Goal: Register for event/course

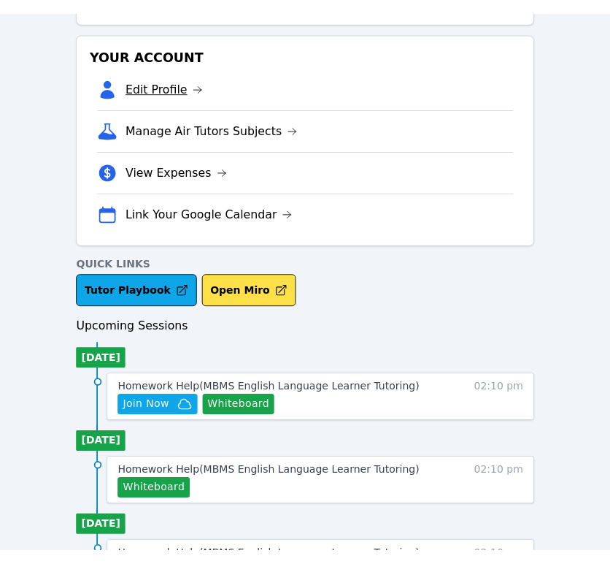
scroll to position [405, 0]
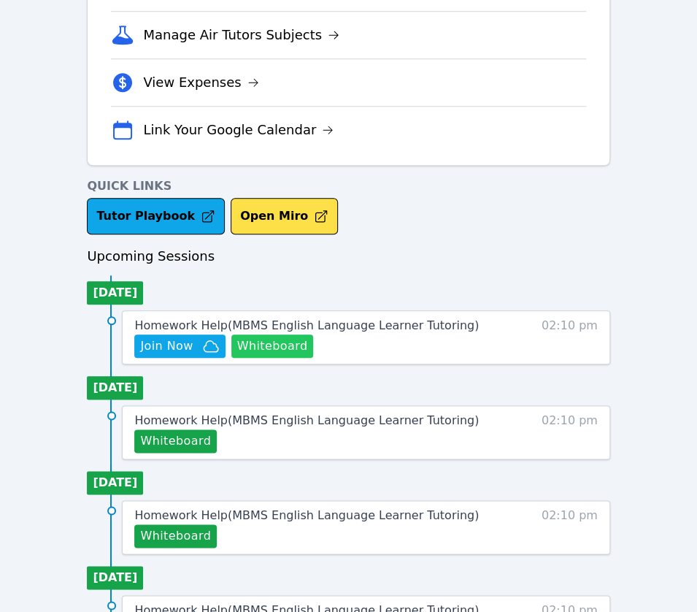
click at [249, 350] on button "Whiteboard" at bounding box center [272, 345] width 83 height 23
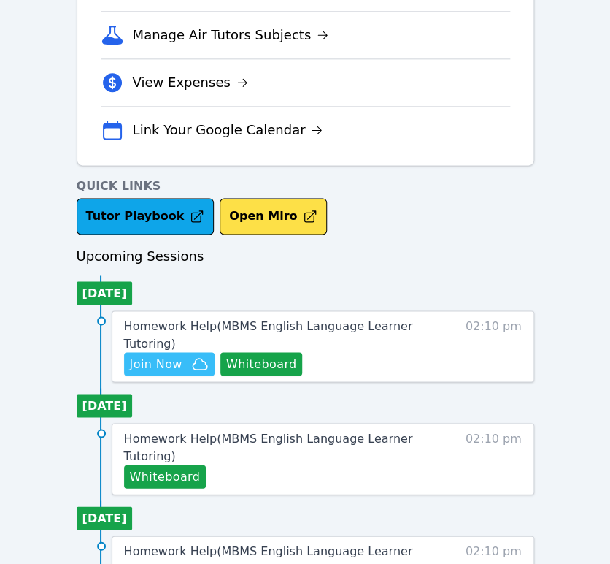
click at [181, 367] on span "Join Now" at bounding box center [156, 364] width 53 height 18
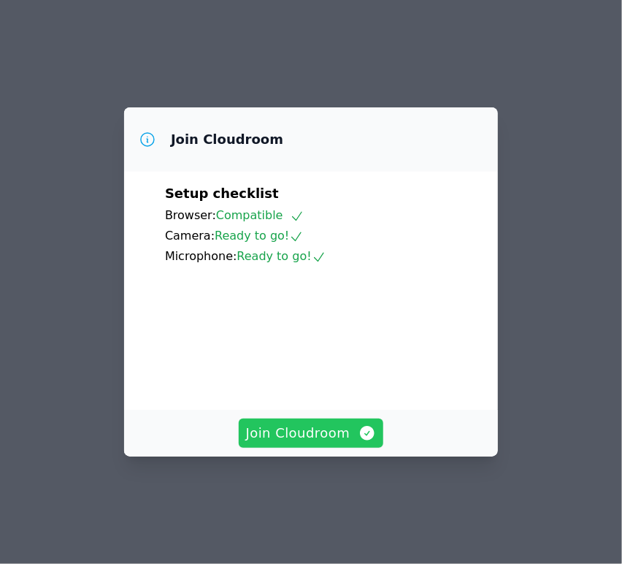
click at [351, 443] on button "Join Cloudroom" at bounding box center [311, 432] width 145 height 29
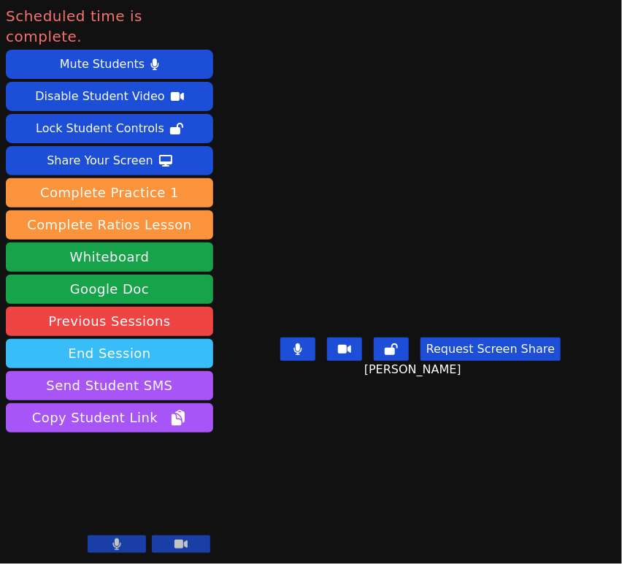
click at [66, 339] on button "End Session" at bounding box center [109, 353] width 207 height 29
click at [134, 339] on button "End Session" at bounding box center [109, 353] width 207 height 29
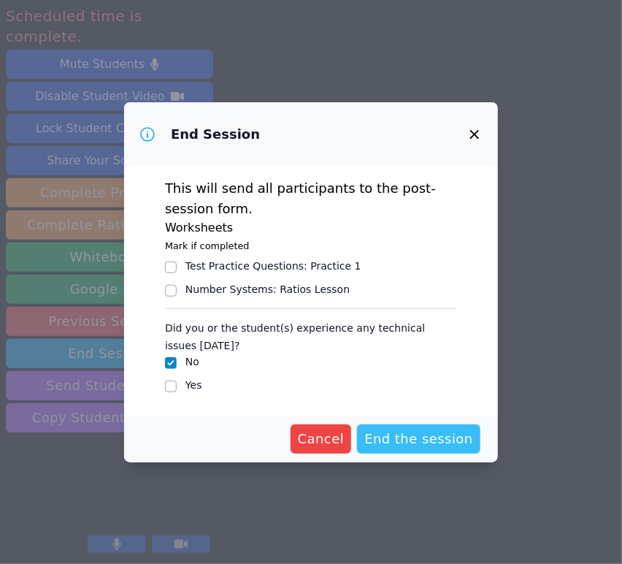
click at [404, 439] on span "End the session" at bounding box center [418, 439] width 109 height 20
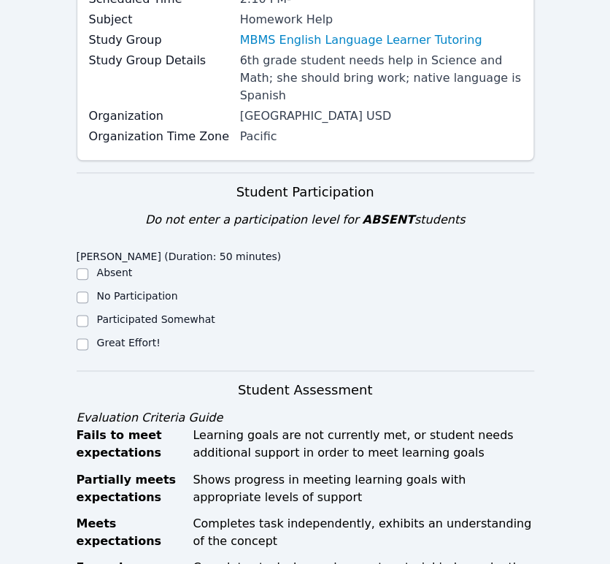
scroll to position [243, 0]
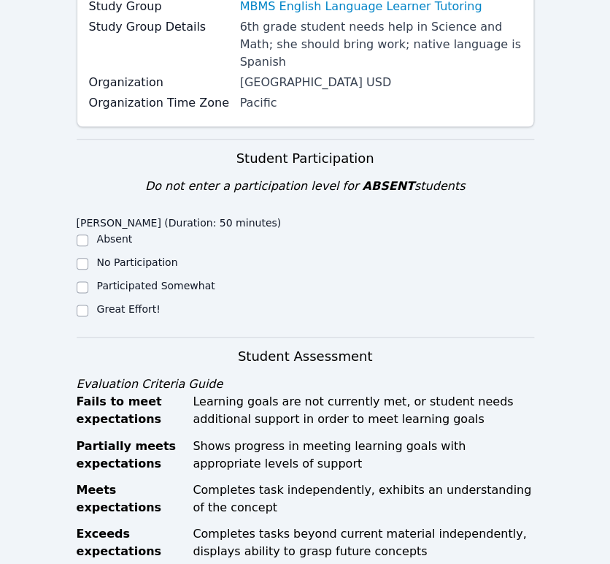
click at [72, 291] on div "Home Sessions Study Groups Students Messages Open user menu Diana Andrade Open …" at bounding box center [305, 575] width 610 height 1637
click at [81, 304] on input "Great Effort!" at bounding box center [83, 310] width 12 height 12
checkbox input "true"
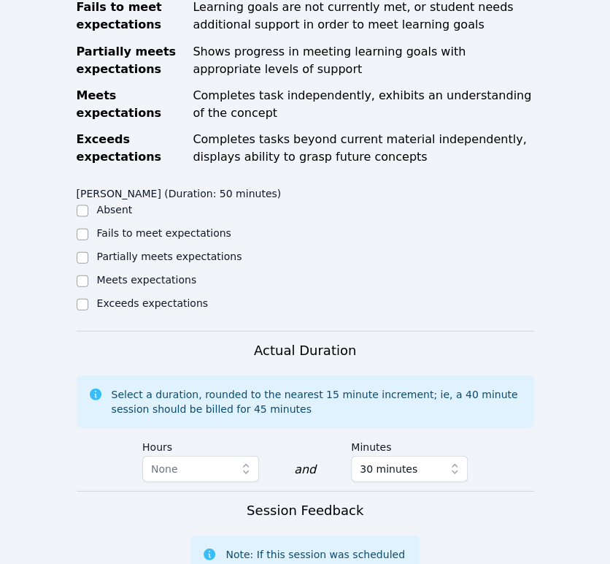
scroll to position [648, 0]
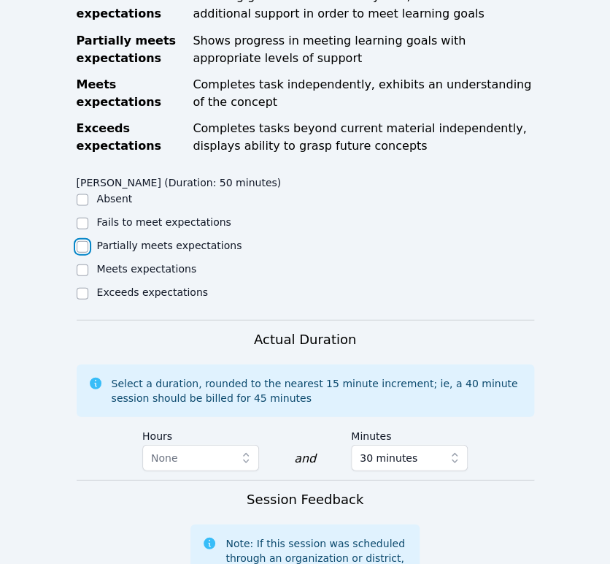
click at [82, 240] on input "Partially meets expectations" at bounding box center [83, 246] width 12 height 12
checkbox input "true"
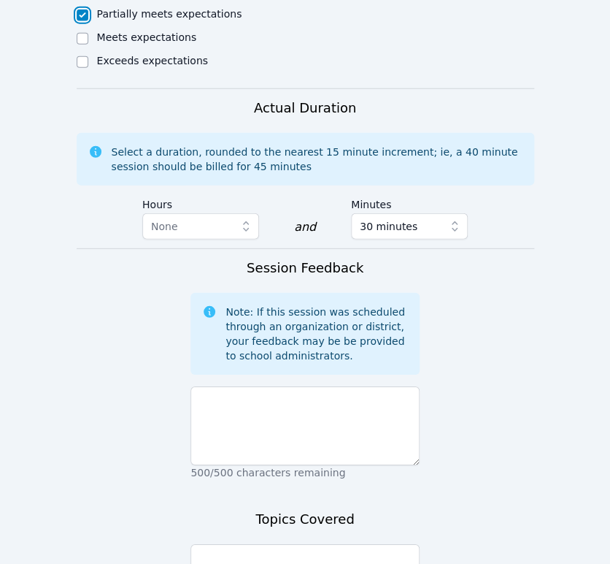
scroll to position [1054, 0]
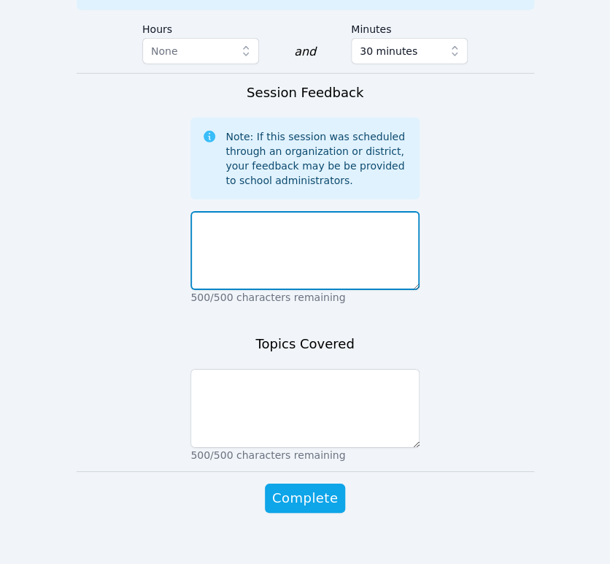
click at [340, 250] on textarea at bounding box center [305, 250] width 229 height 79
click at [379, 217] on textarea at bounding box center [305, 250] width 229 height 79
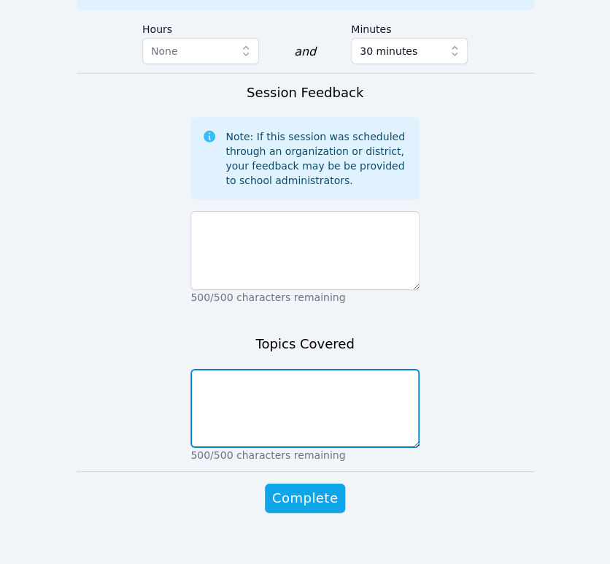
click at [356, 379] on textarea at bounding box center [305, 408] width 229 height 79
click at [281, 382] on textarea "Order of operations practice, science vocabulary review and new definition" at bounding box center [305, 408] width 229 height 79
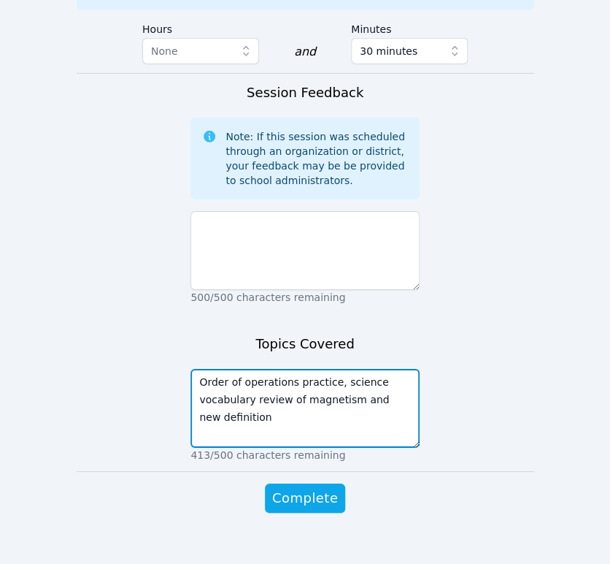
click at [360, 390] on textarea "Order of operations practice, science vocabulary review of magnetism and new de…" at bounding box center [305, 408] width 229 height 79
click at [302, 393] on textarea "Order of operations practice, science vocabulary review of magnetism and learne…" at bounding box center [305, 408] width 229 height 79
click at [246, 408] on textarea "Order of operations practice, science vocabulary review of magnetism and learne…" at bounding box center [305, 408] width 229 height 79
type textarea "Order of operations practice, science vocabulary review of magnetism and learne…"
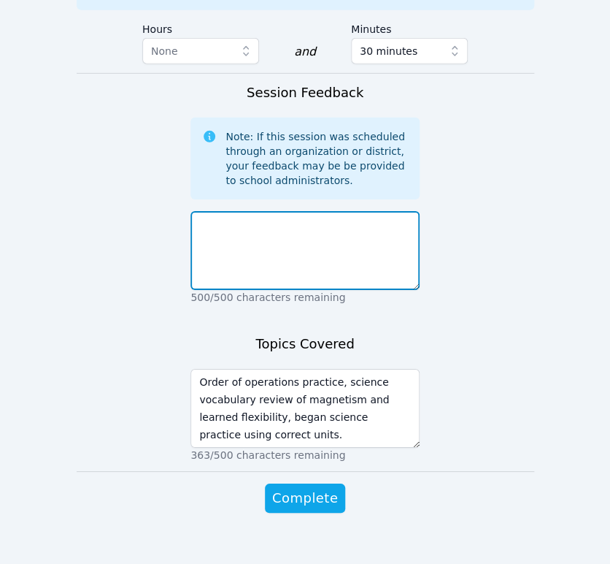
click at [269, 225] on textarea at bounding box center [305, 250] width 229 height 79
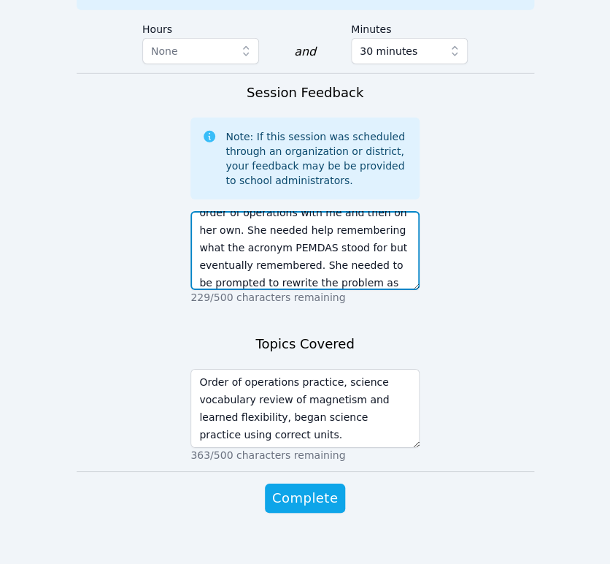
scroll to position [64, 0]
click at [302, 257] on textarea "Anyeli didn't have any new homework so she practiced using the order of operati…" at bounding box center [305, 250] width 229 height 79
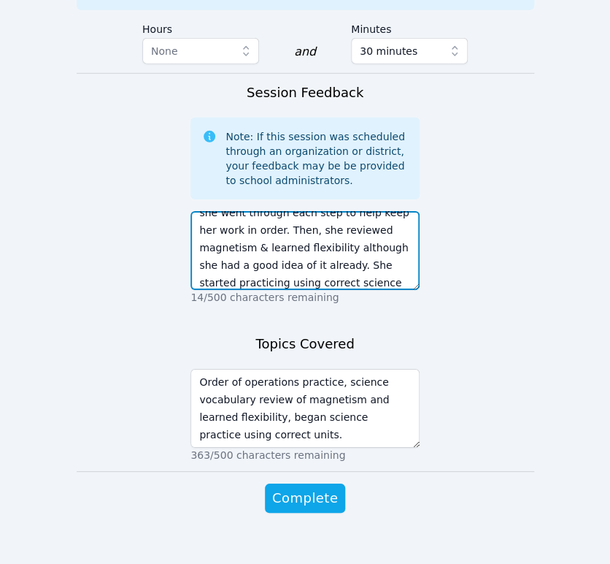
scroll to position [152, 0]
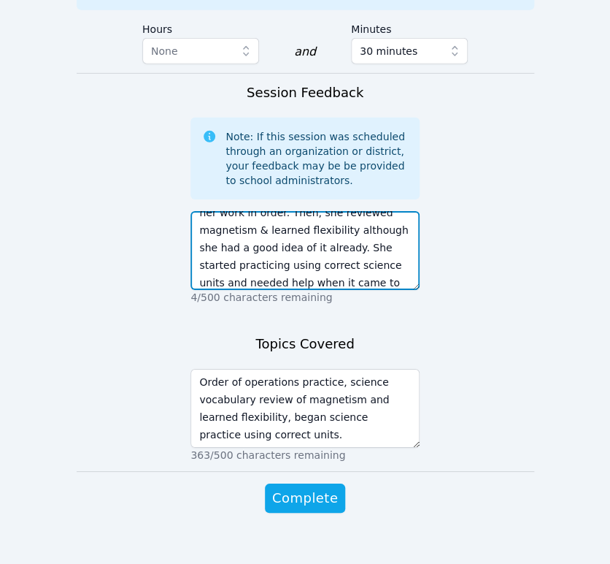
click at [275, 249] on textarea "Anyeli didn't have any new homework so she practiced using the order of operati…" at bounding box center [305, 250] width 229 height 79
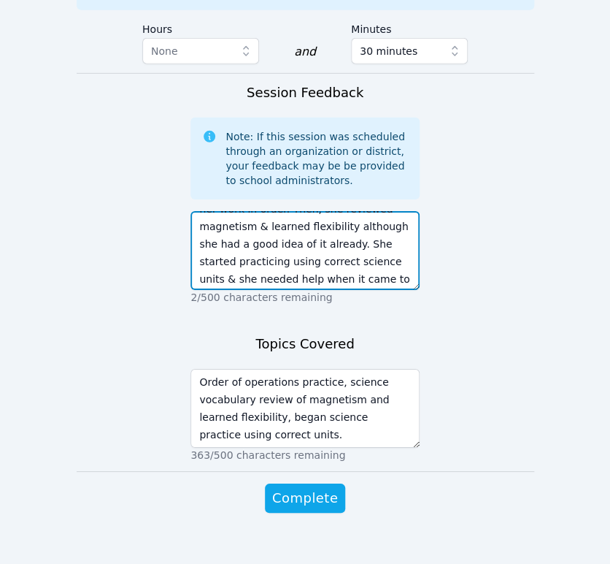
scroll to position [158, 0]
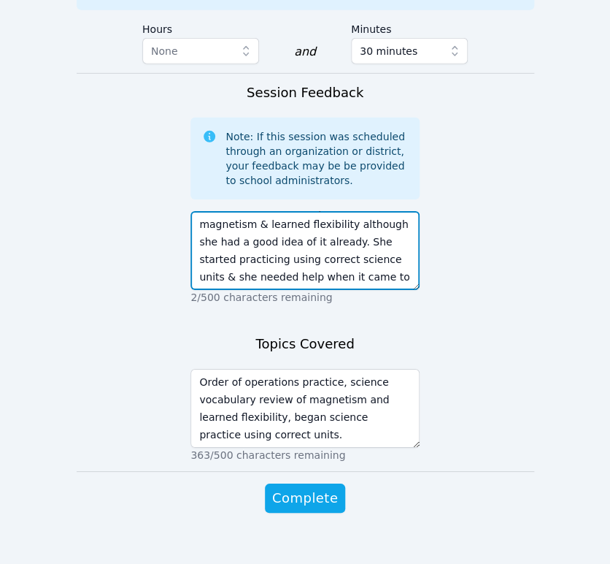
click at [327, 246] on textarea "Anyeli didn't have any new homework so she practiced using the order of operati…" at bounding box center [305, 250] width 229 height 79
drag, startPoint x: 224, startPoint y: 262, endPoint x: 328, endPoint y: 245, distance: 105.2
click at [328, 245] on textarea "Anyeli didn't have any new homework so she practiced using the order of operati…" at bounding box center [305, 250] width 229 height 79
type textarea "Anyeli didn't have any new homework so she practiced using the order of operati…"
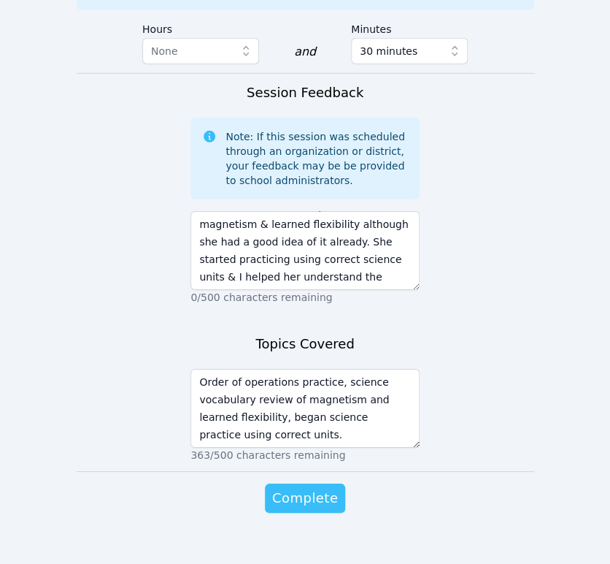
click at [300, 488] on span "Complete" at bounding box center [305, 498] width 66 height 20
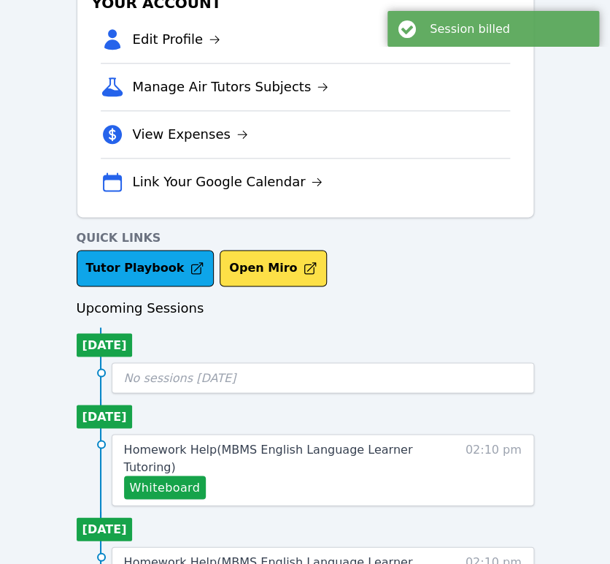
scroll to position [324, 0]
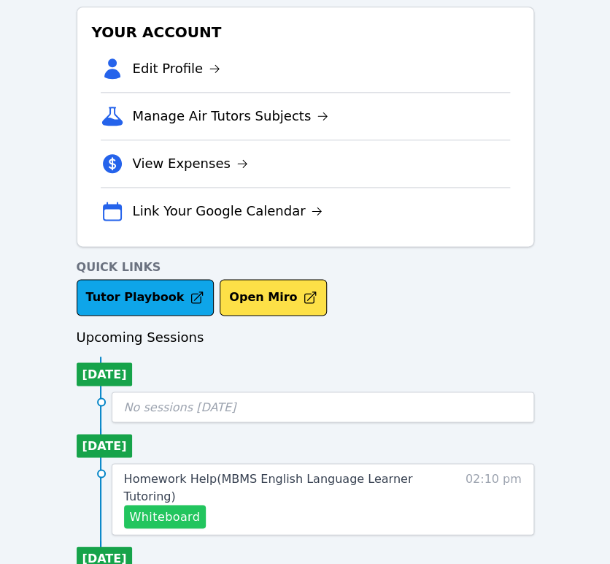
click at [158, 518] on button "Whiteboard" at bounding box center [165, 516] width 83 height 23
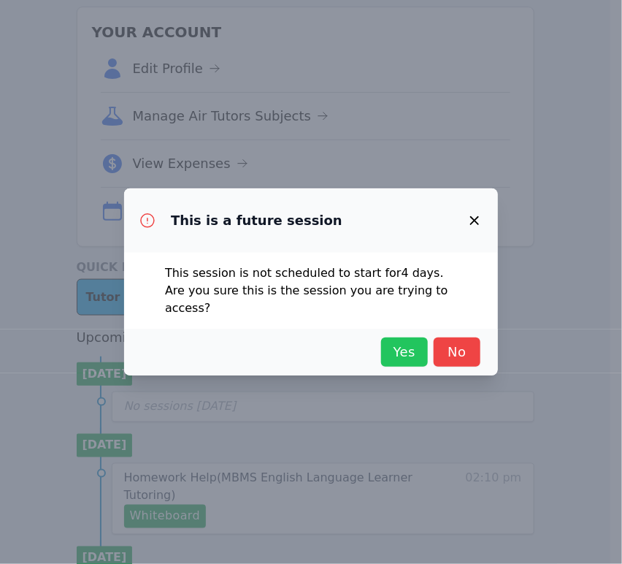
click at [394, 348] on span "Yes" at bounding box center [404, 352] width 32 height 20
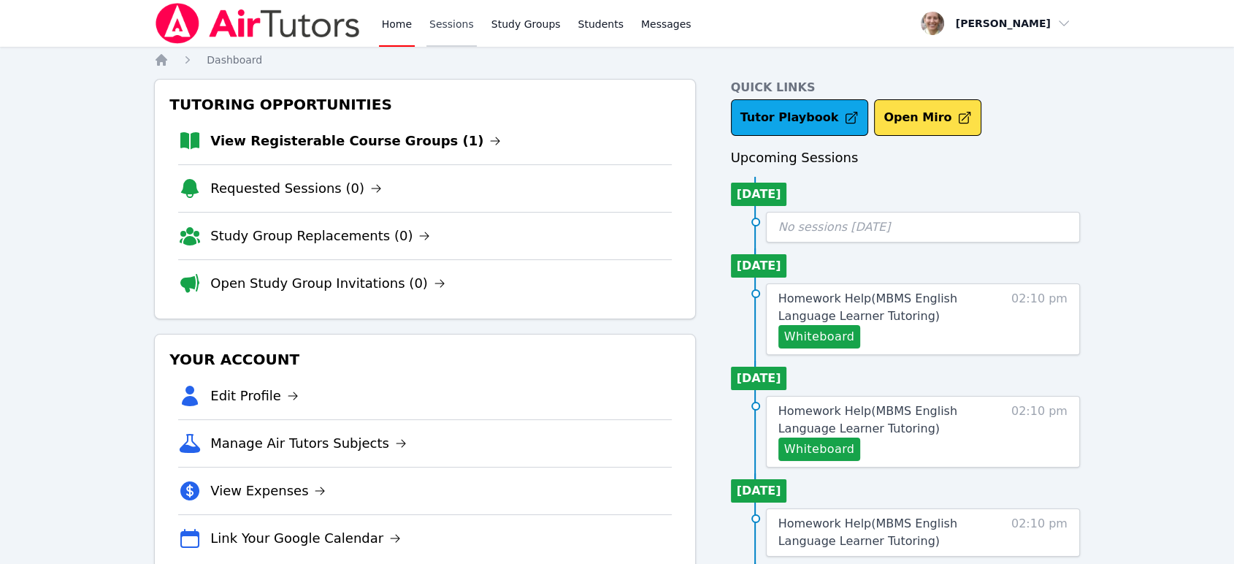
click at [444, 29] on link "Sessions" at bounding box center [451, 23] width 50 height 47
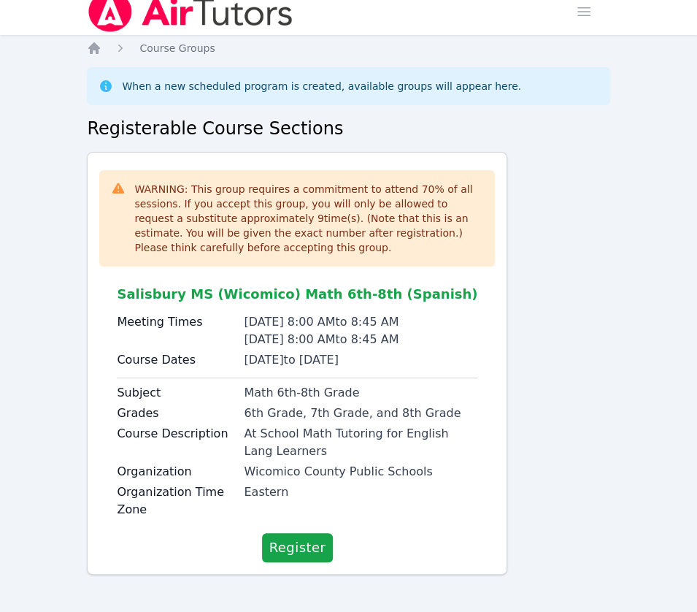
scroll to position [15, 0]
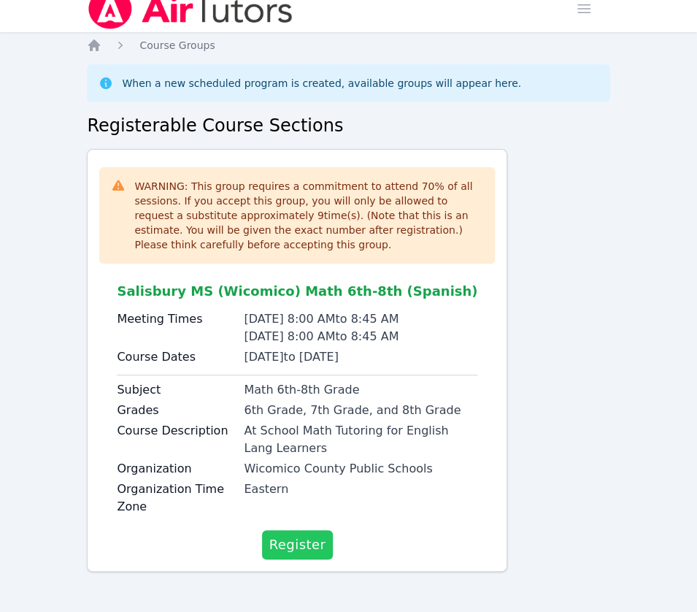
click at [296, 537] on span "Register" at bounding box center [297, 545] width 57 height 20
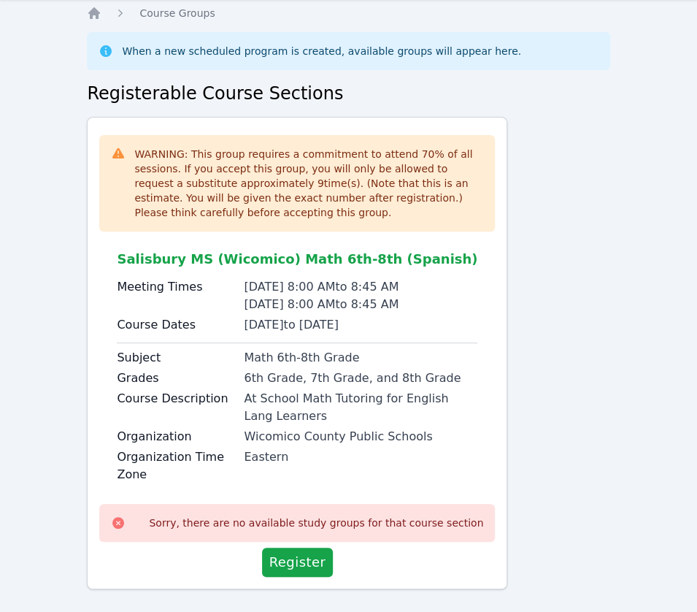
scroll to position [64, 0]
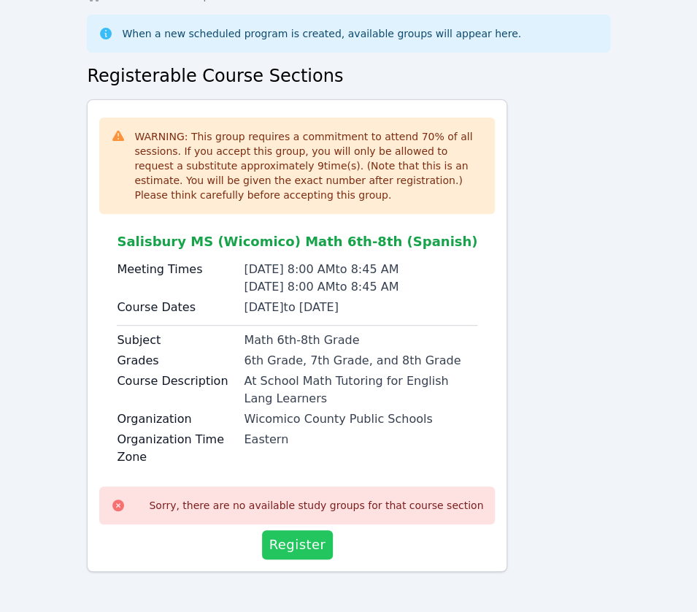
click at [305, 535] on span "Register" at bounding box center [297, 545] width 57 height 20
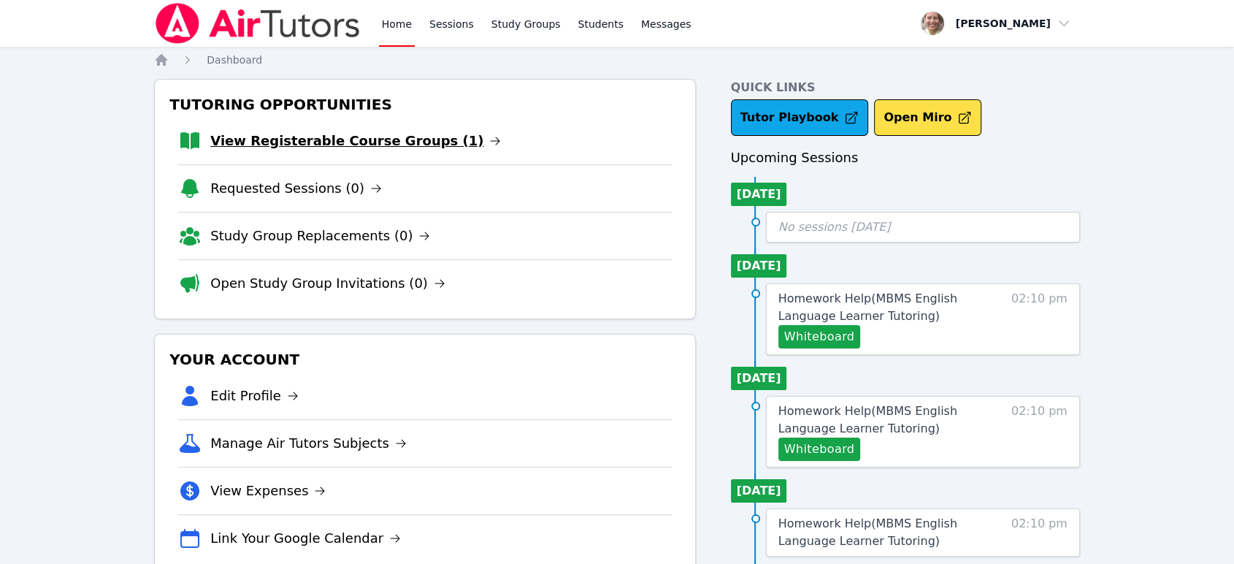
click at [340, 139] on link "View Registerable Course Groups (1)" at bounding box center [355, 141] width 291 height 20
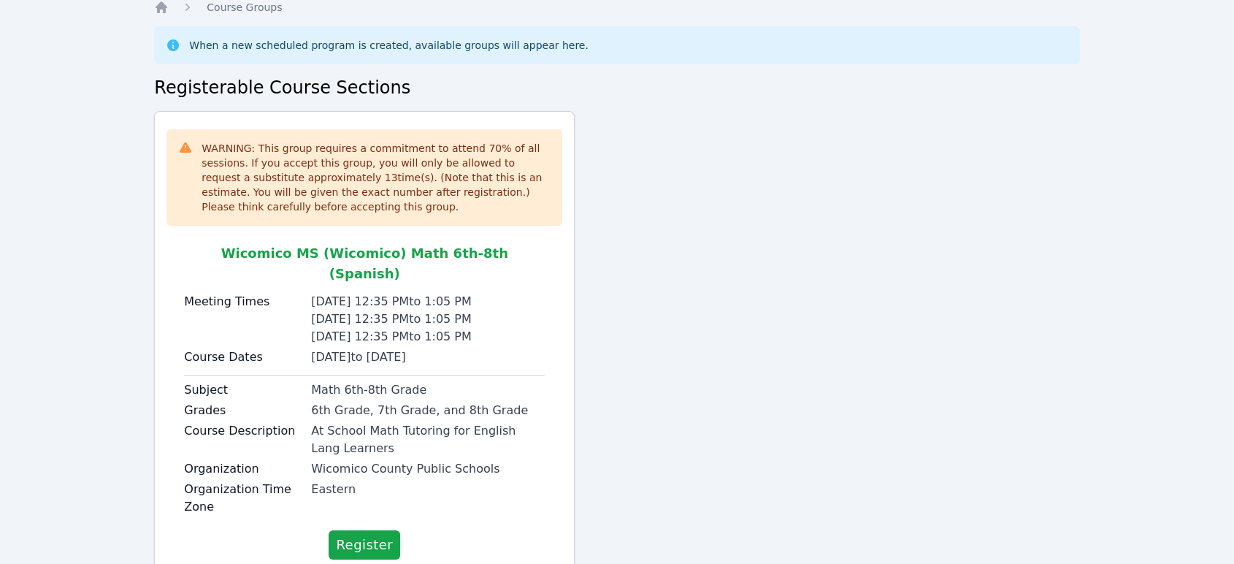
scroll to position [80, 0]
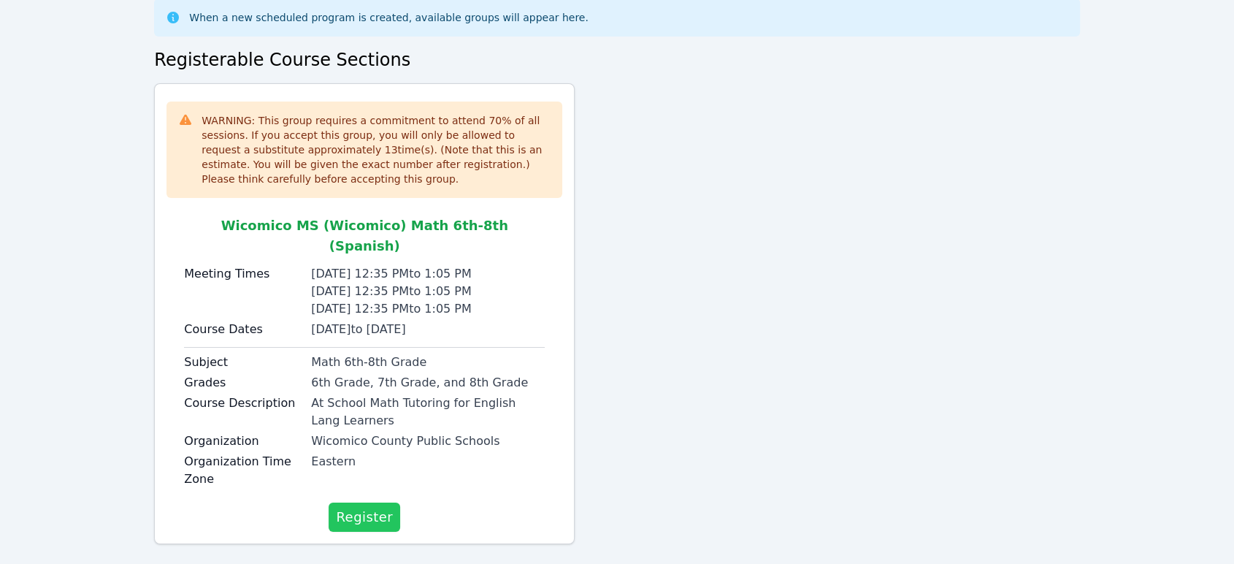
click at [364, 507] on span "Register" at bounding box center [364, 517] width 57 height 20
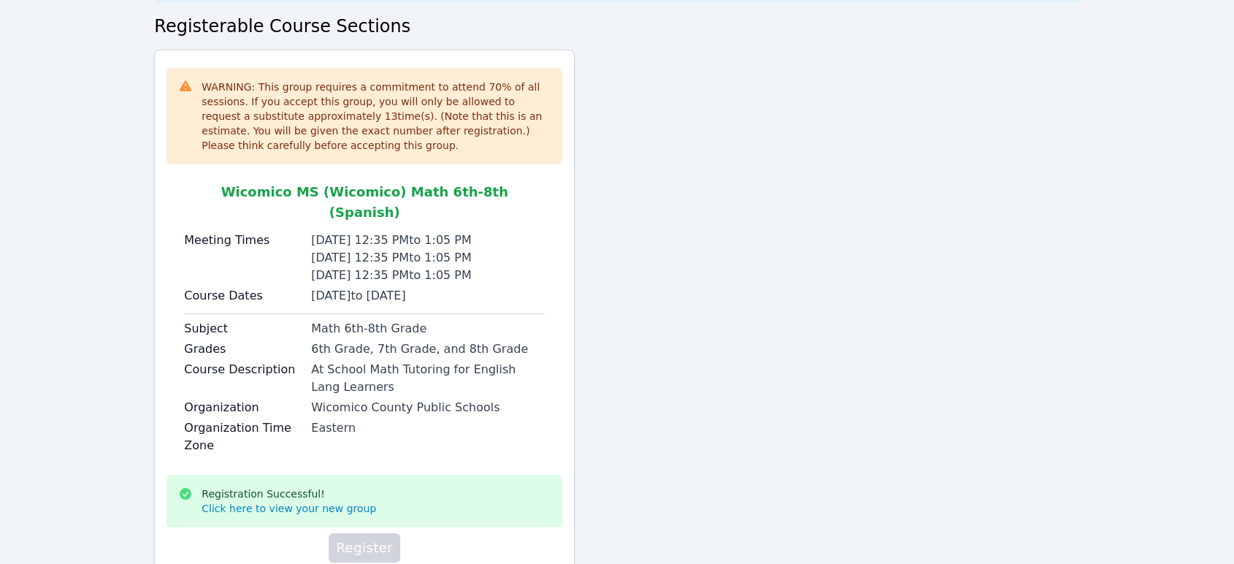
scroll to position [145, 0]
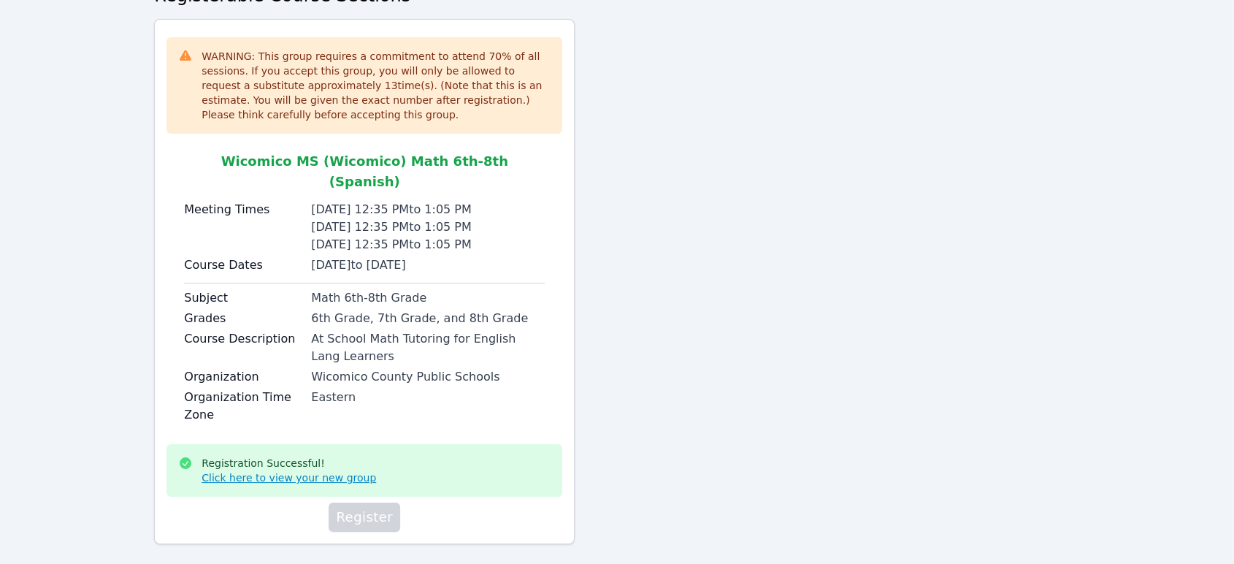
click at [338, 470] on link "Click here to view your new group" at bounding box center [289, 477] width 175 height 15
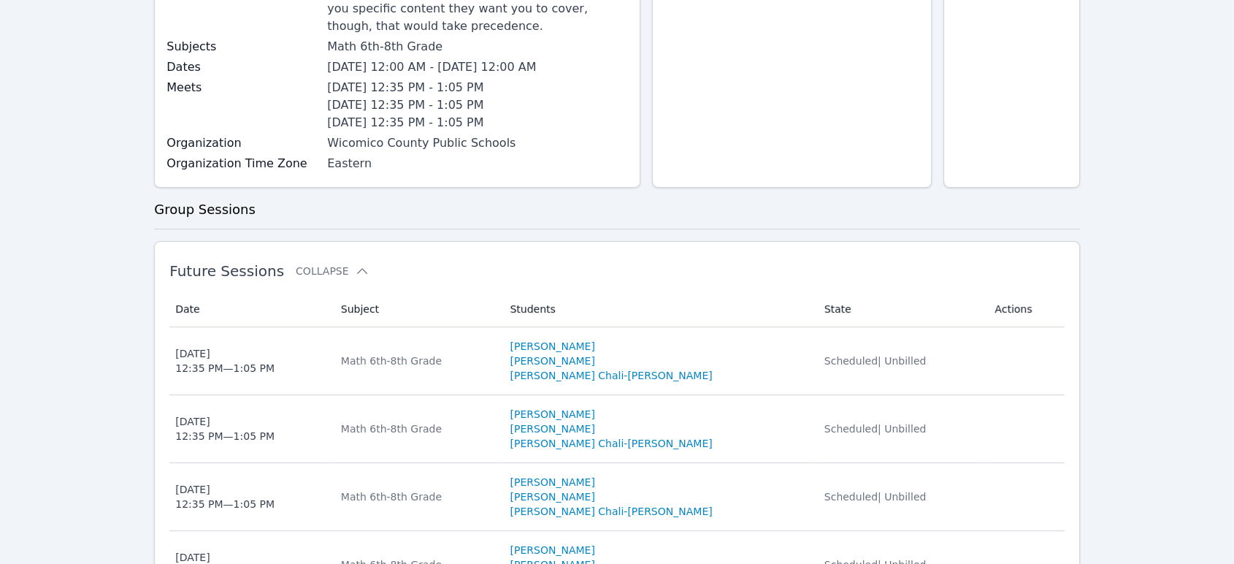
scroll to position [324, 0]
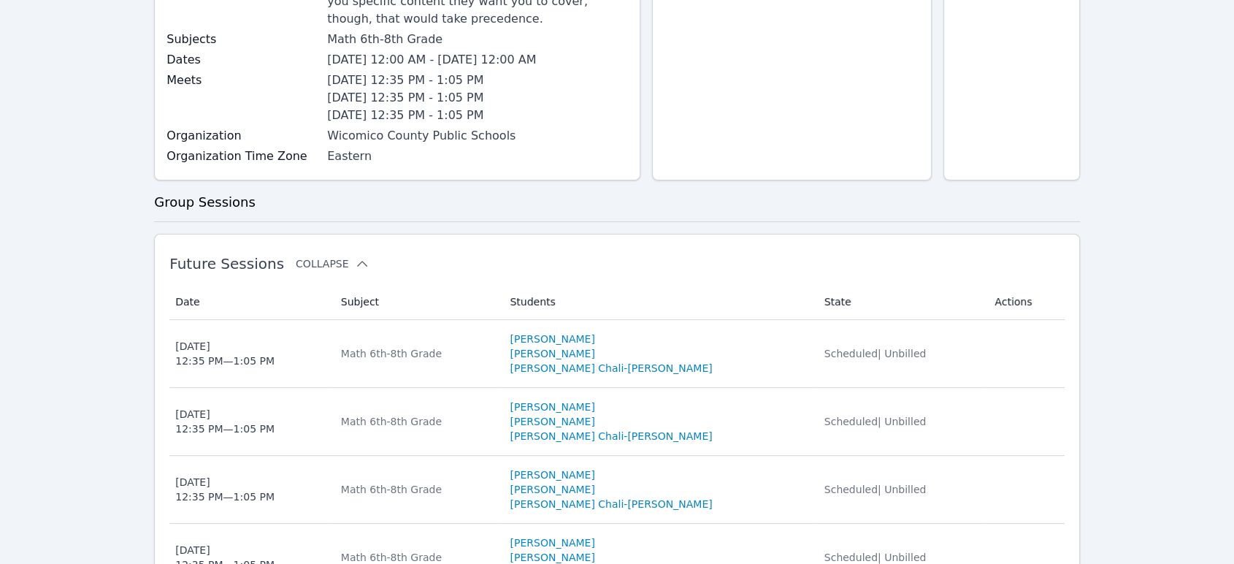
click at [357, 261] on icon at bounding box center [362, 264] width 10 height 6
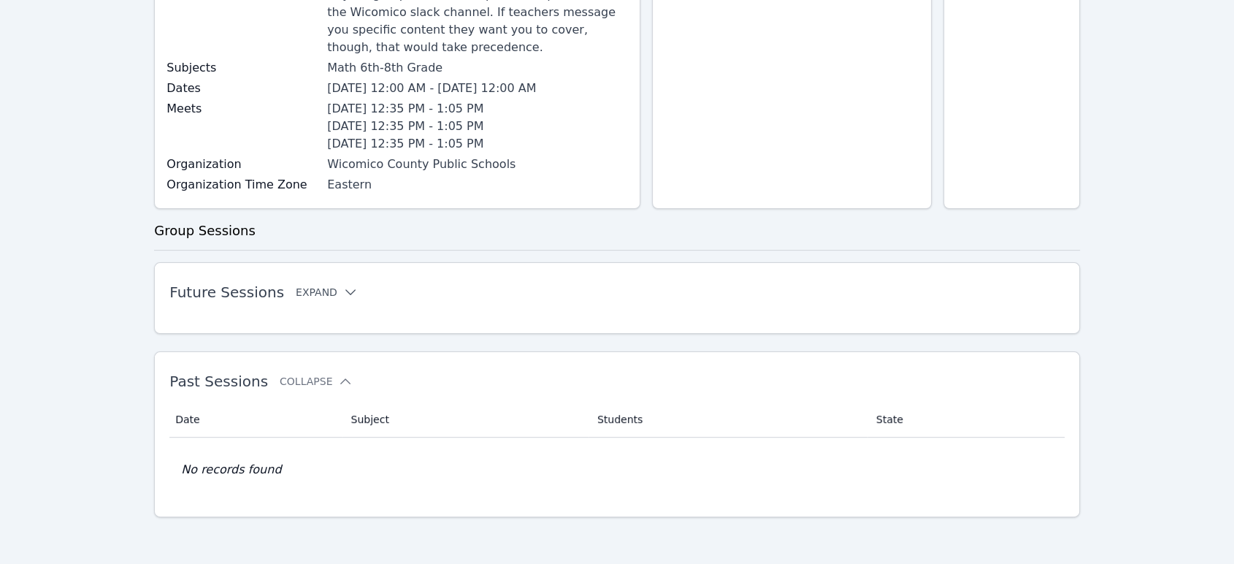
scroll to position [259, 0]
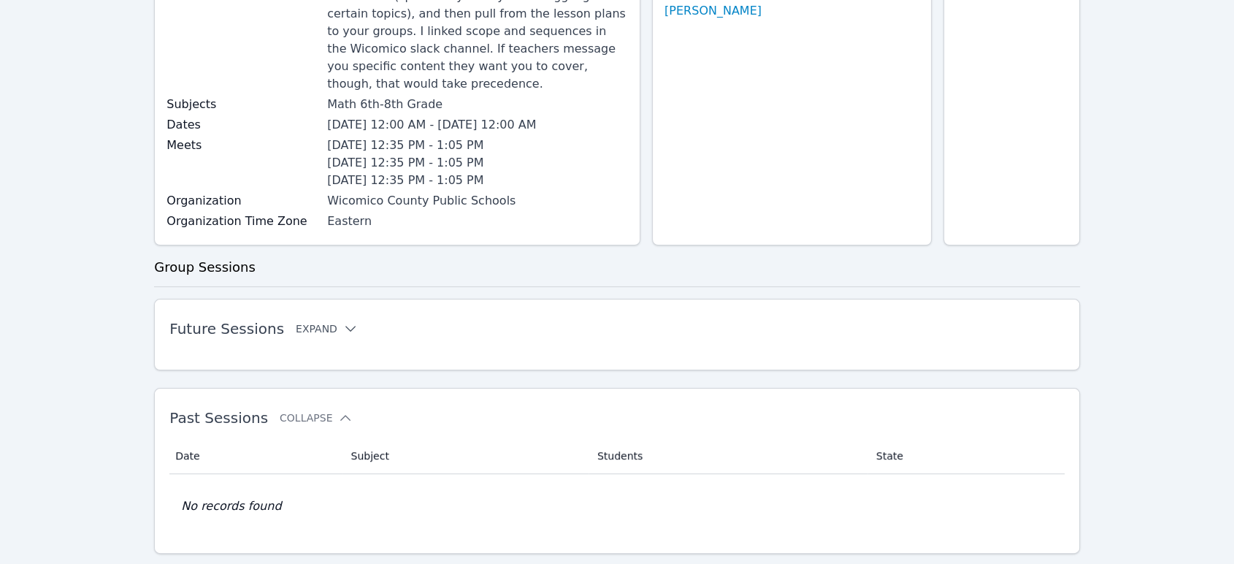
click at [345, 326] on icon at bounding box center [350, 329] width 10 height 6
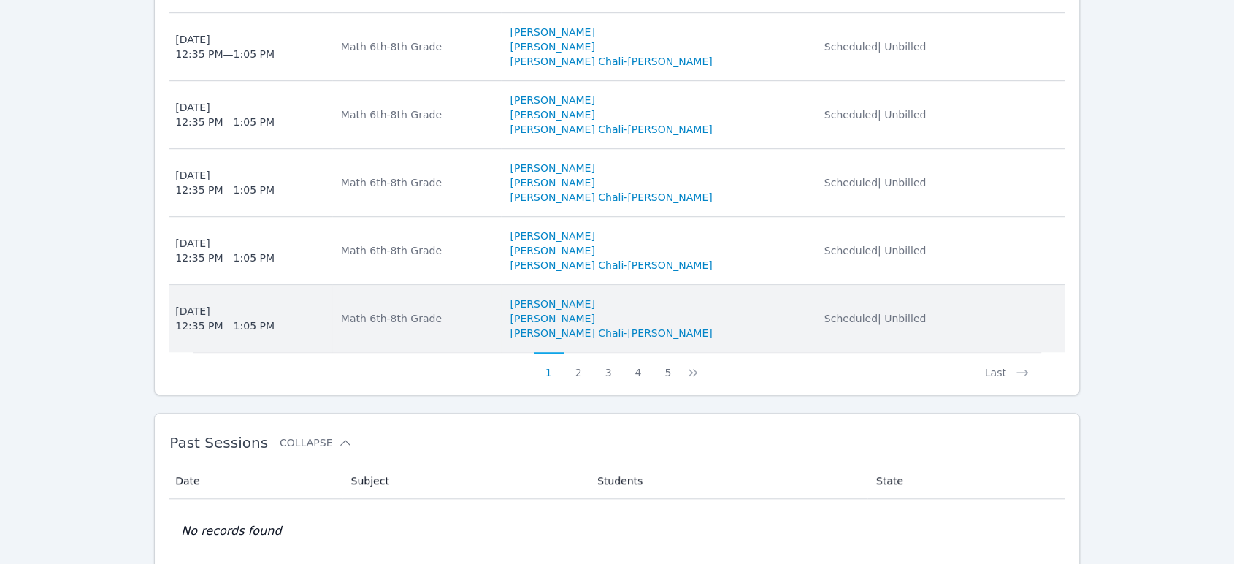
scroll to position [994, 0]
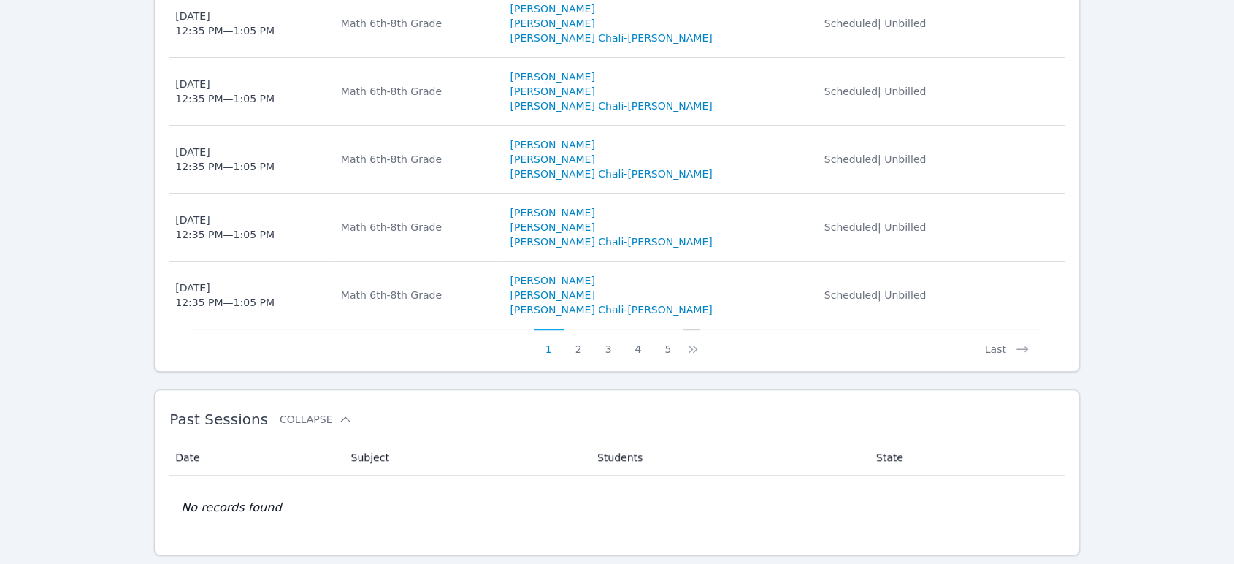
click at [691, 342] on icon at bounding box center [693, 349] width 15 height 15
click at [671, 329] on button "5" at bounding box center [677, 343] width 30 height 28
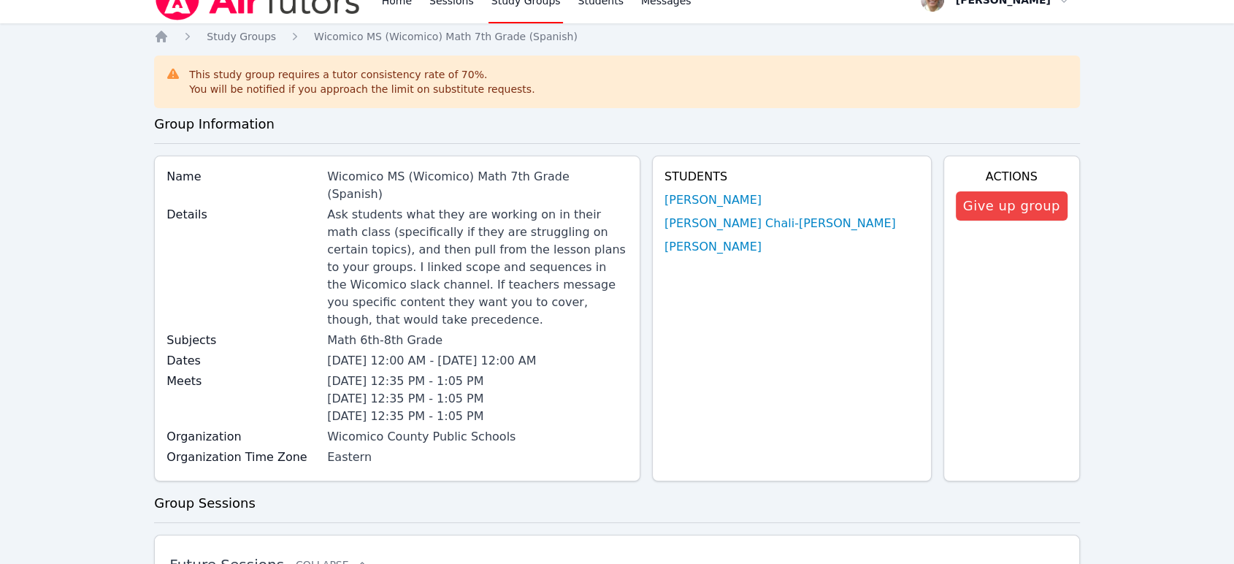
scroll to position [0, 0]
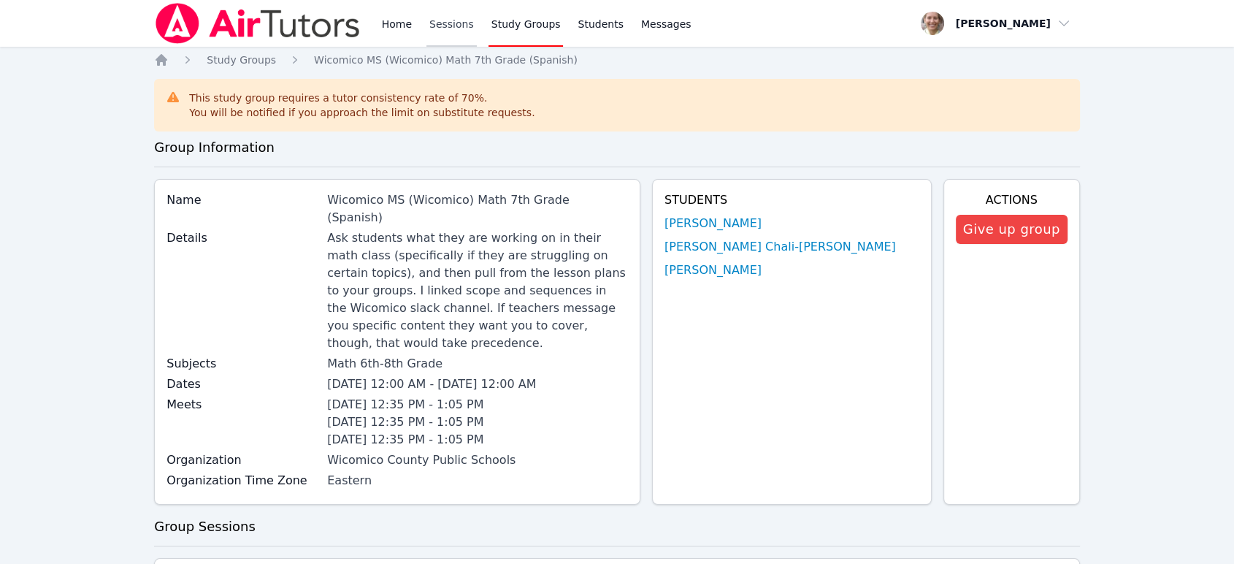
click at [440, 31] on link "Sessions" at bounding box center [451, 23] width 50 height 47
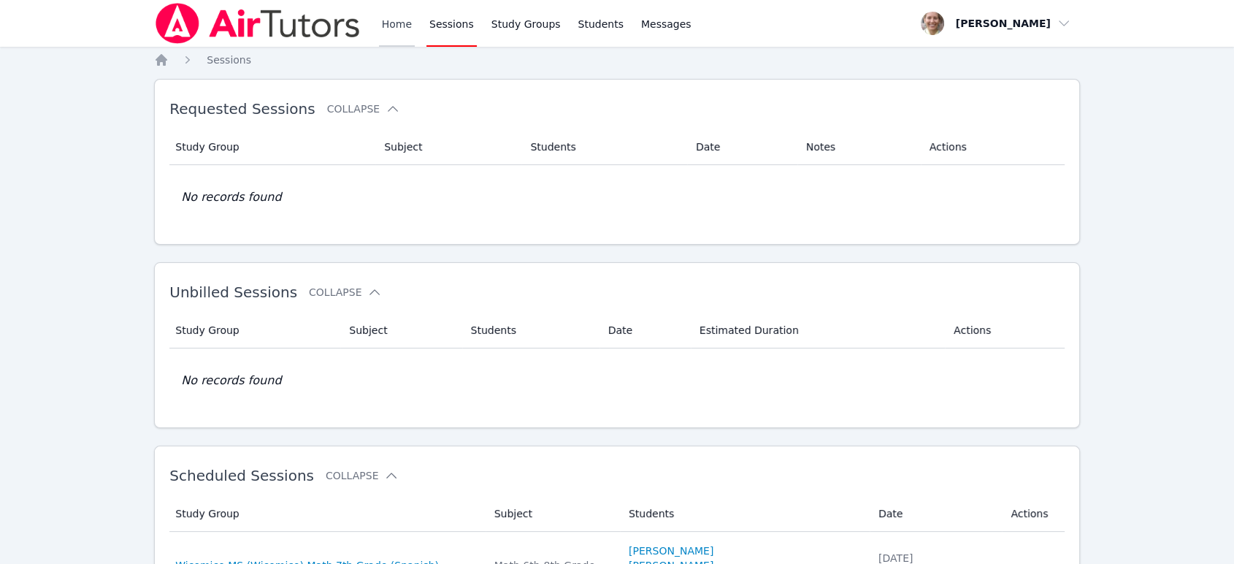
click at [402, 27] on link "Home" at bounding box center [397, 23] width 36 height 47
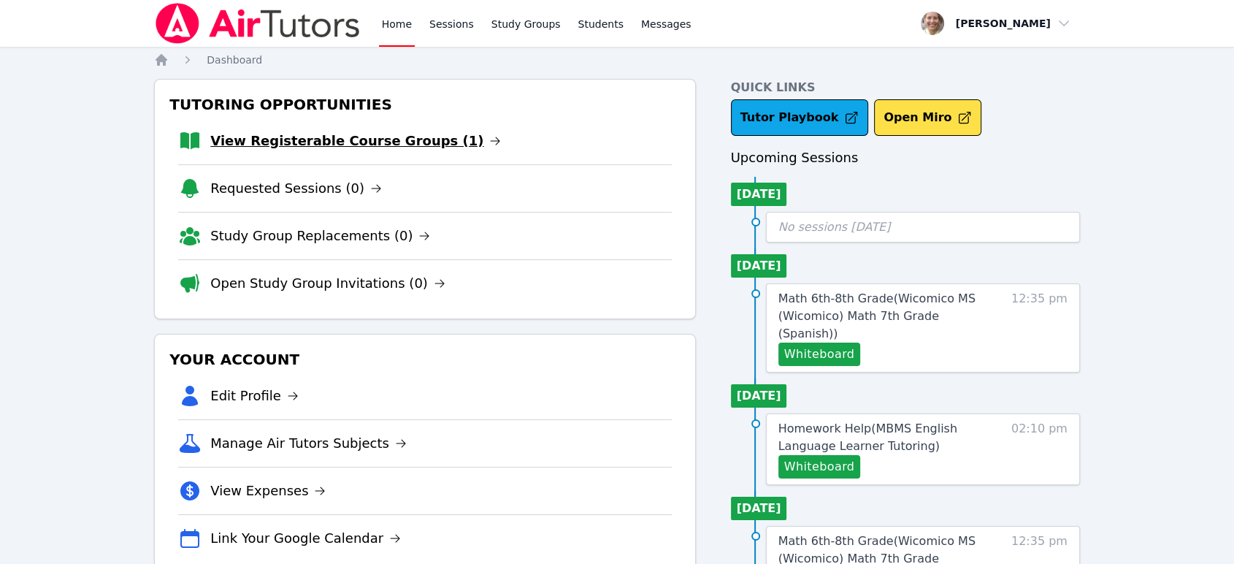
click at [416, 136] on link "View Registerable Course Groups (1)" at bounding box center [355, 141] width 291 height 20
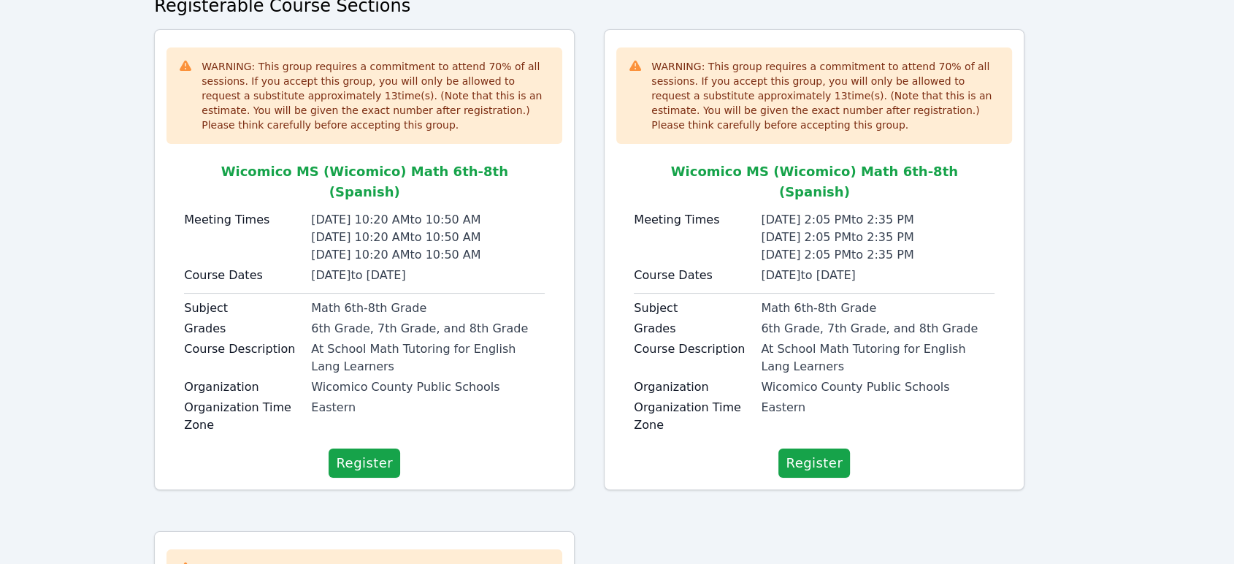
scroll to position [162, 0]
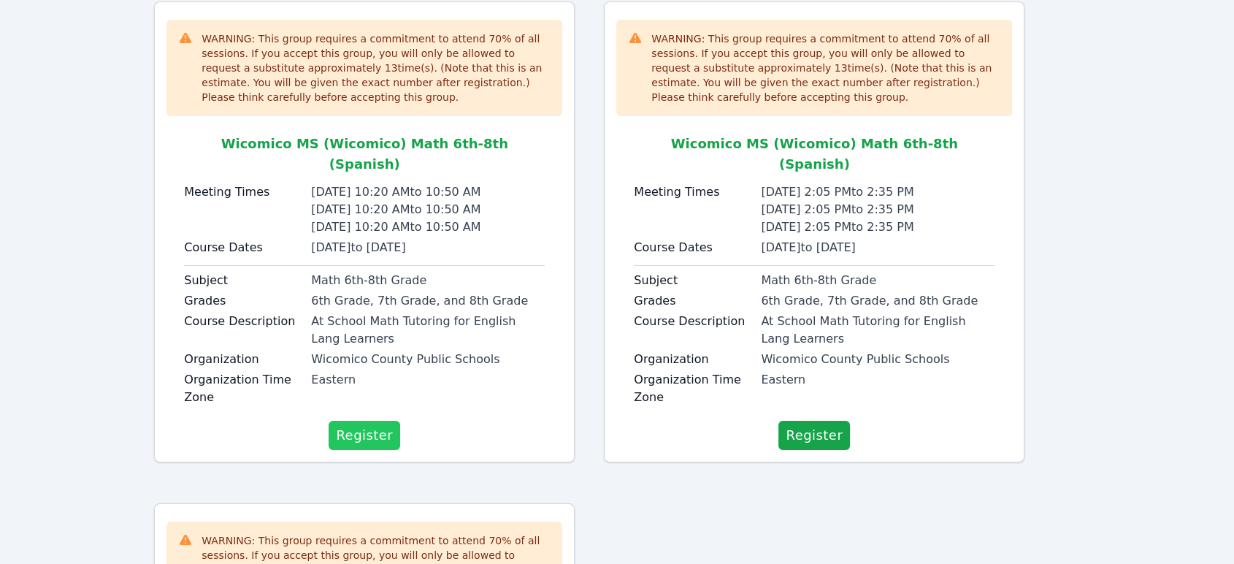
click at [372, 425] on span "Register" at bounding box center [364, 435] width 57 height 20
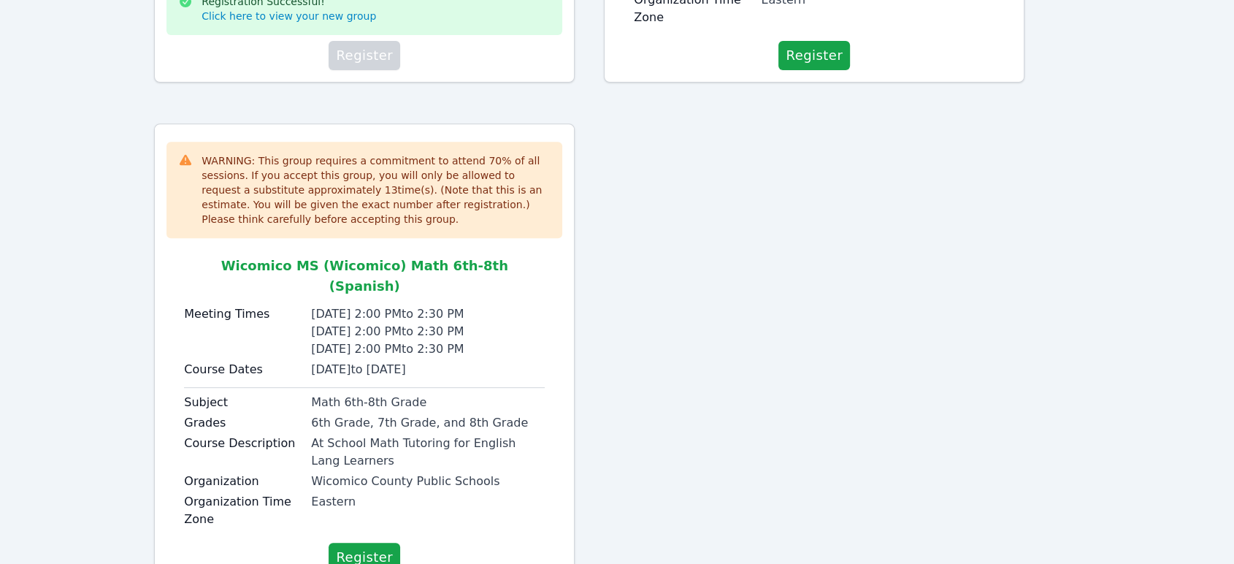
scroll to position [625, 0]
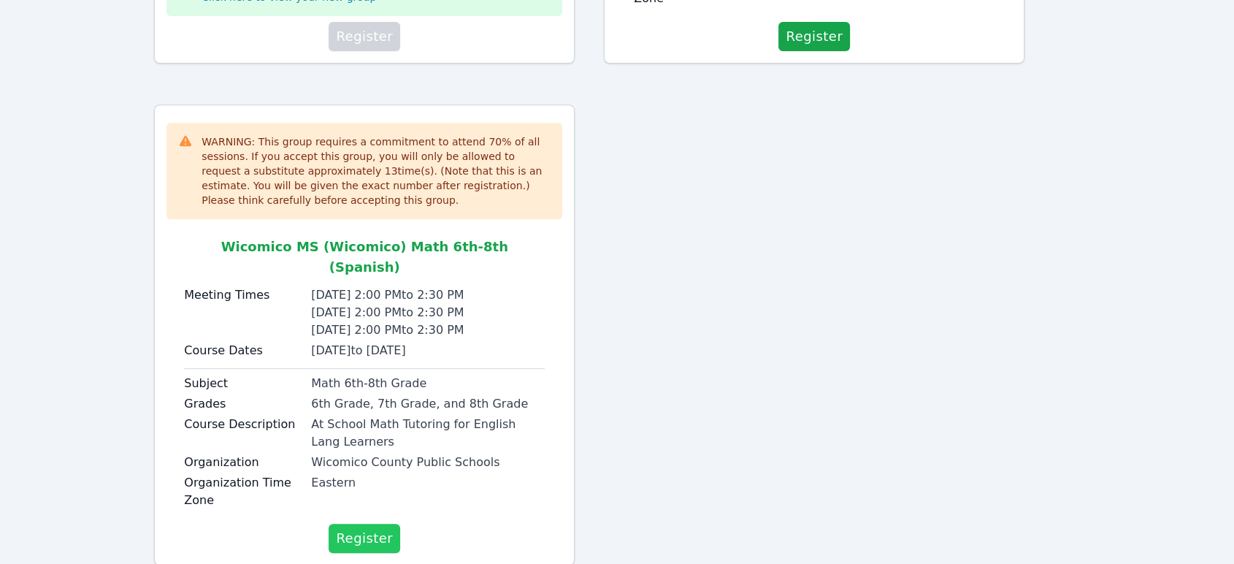
click at [375, 528] on span "Register" at bounding box center [364, 538] width 57 height 20
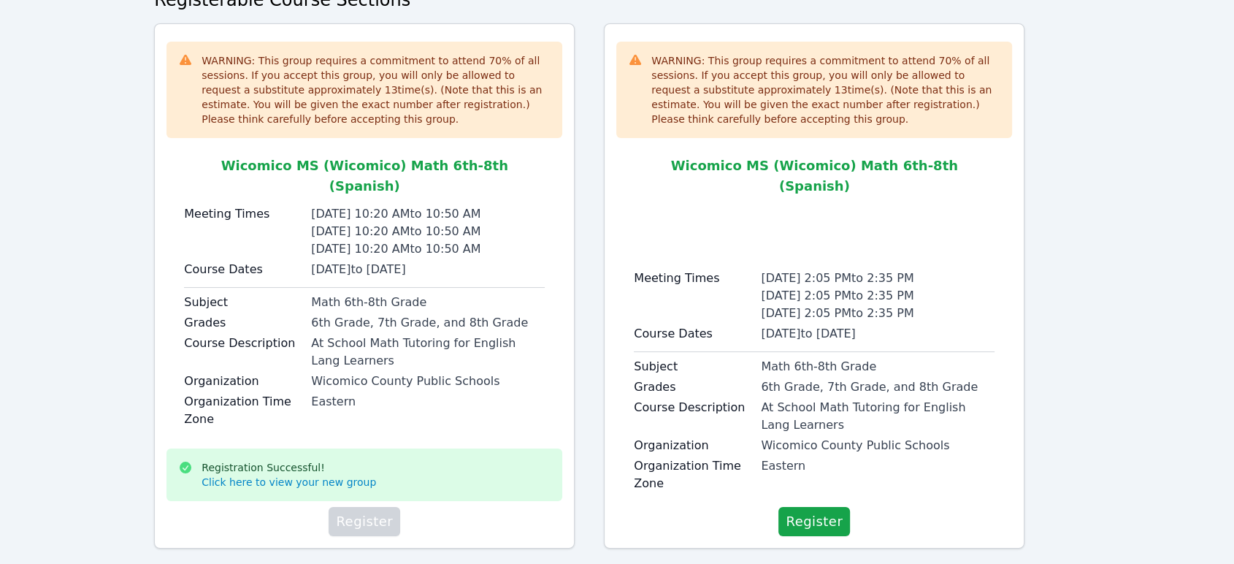
scroll to position [0, 0]
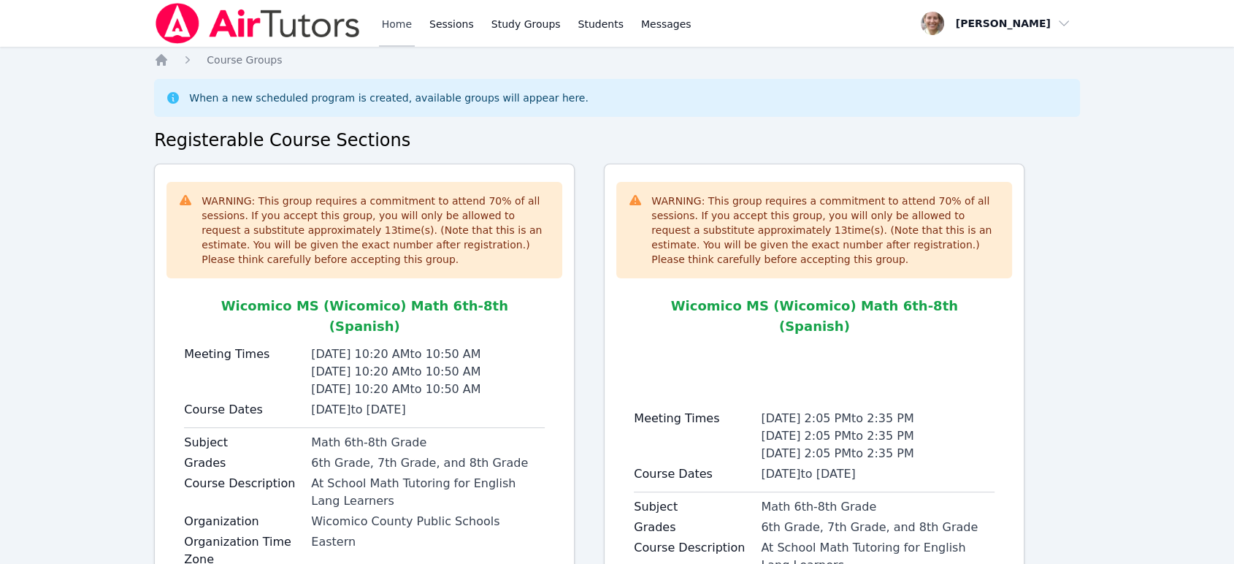
click at [395, 27] on link "Home" at bounding box center [397, 23] width 36 height 47
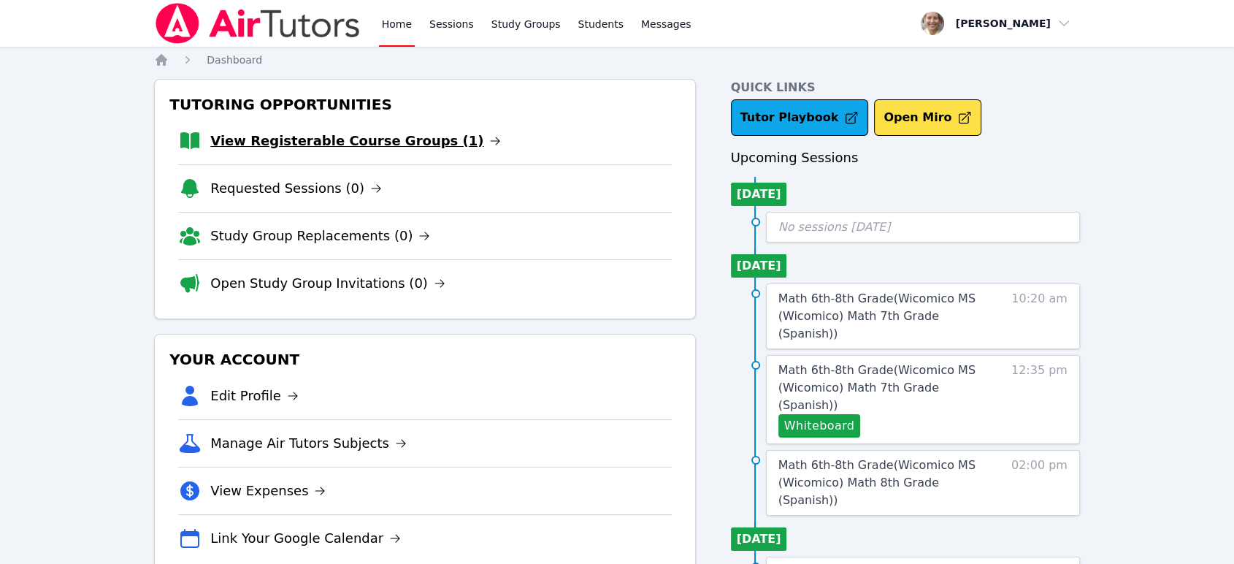
click at [375, 139] on link "View Registerable Course Groups (1)" at bounding box center [355, 141] width 291 height 20
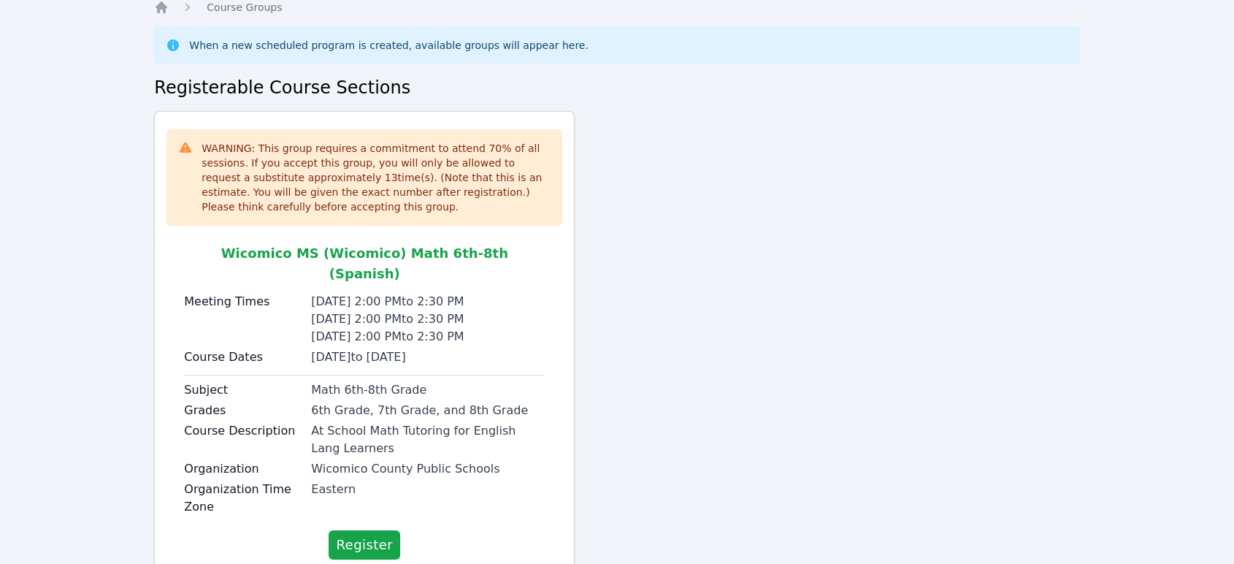
scroll to position [80, 0]
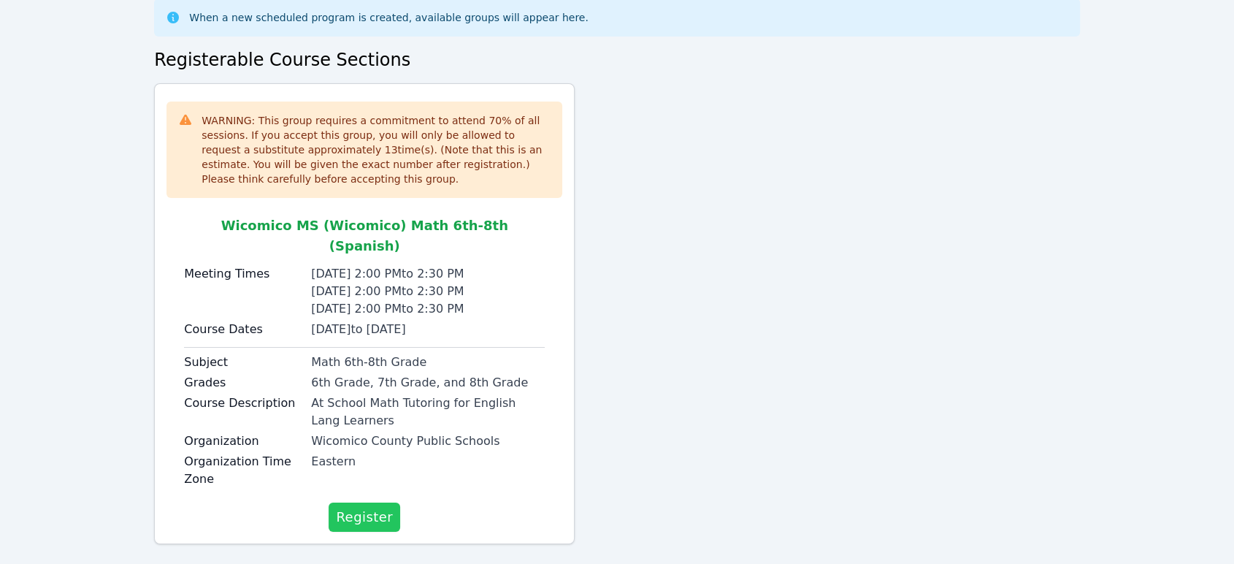
click at [365, 507] on span "Register" at bounding box center [364, 517] width 57 height 20
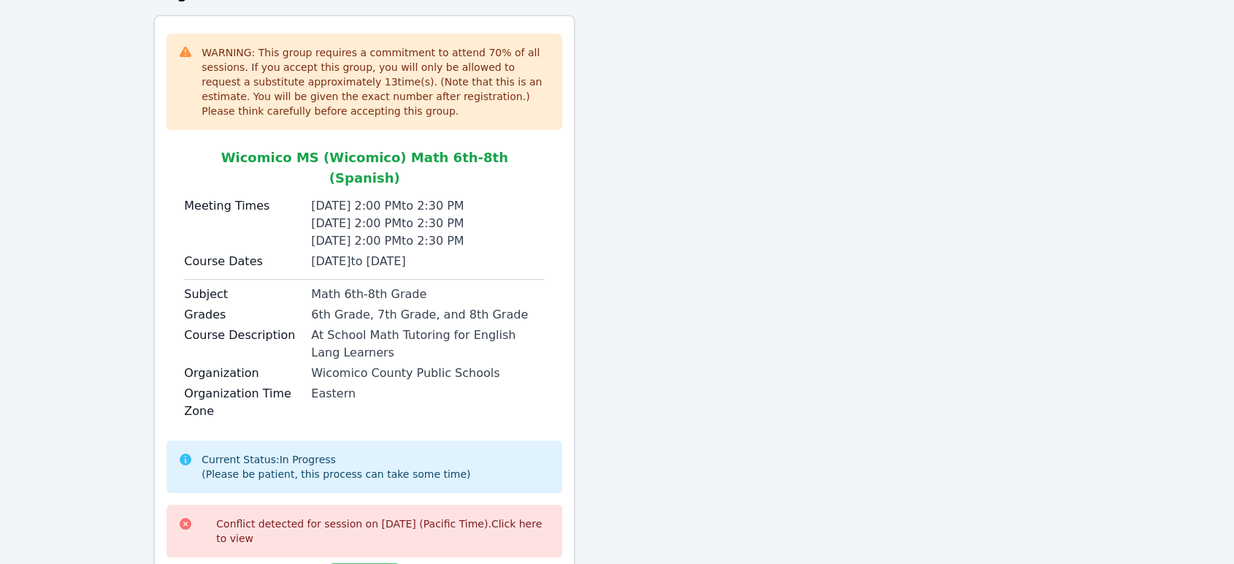
scroll to position [209, 0]
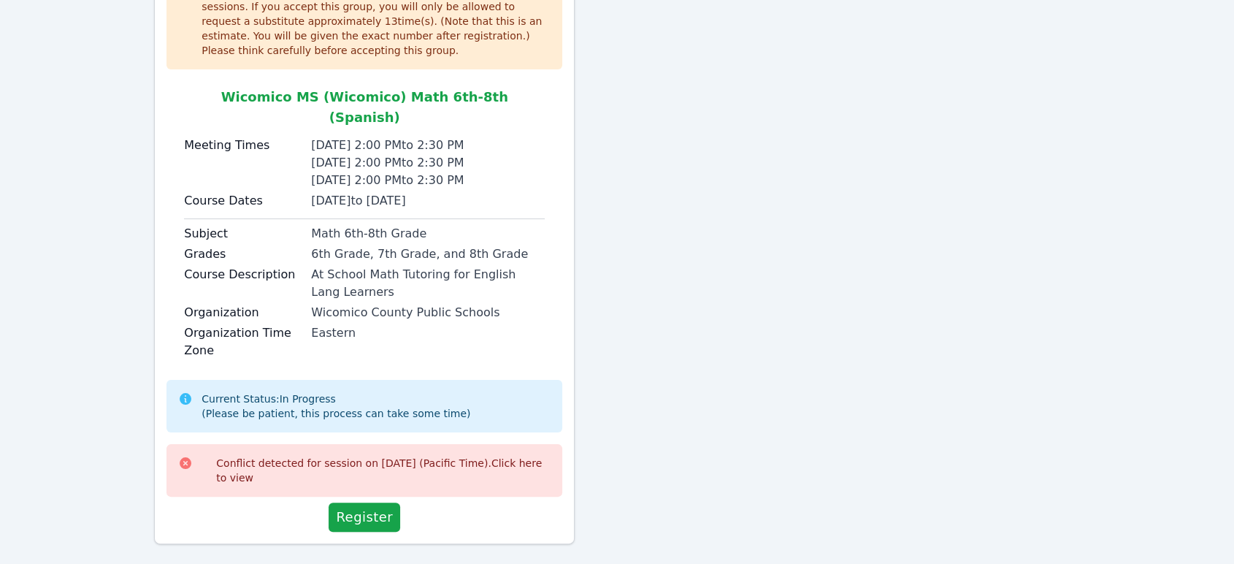
click at [478, 456] on div "Conflict detected for session on 2025-09-15 (Pacific Time). Click here to view" at bounding box center [383, 470] width 334 height 29
click at [231, 461] on link "Click here to view" at bounding box center [379, 470] width 326 height 26
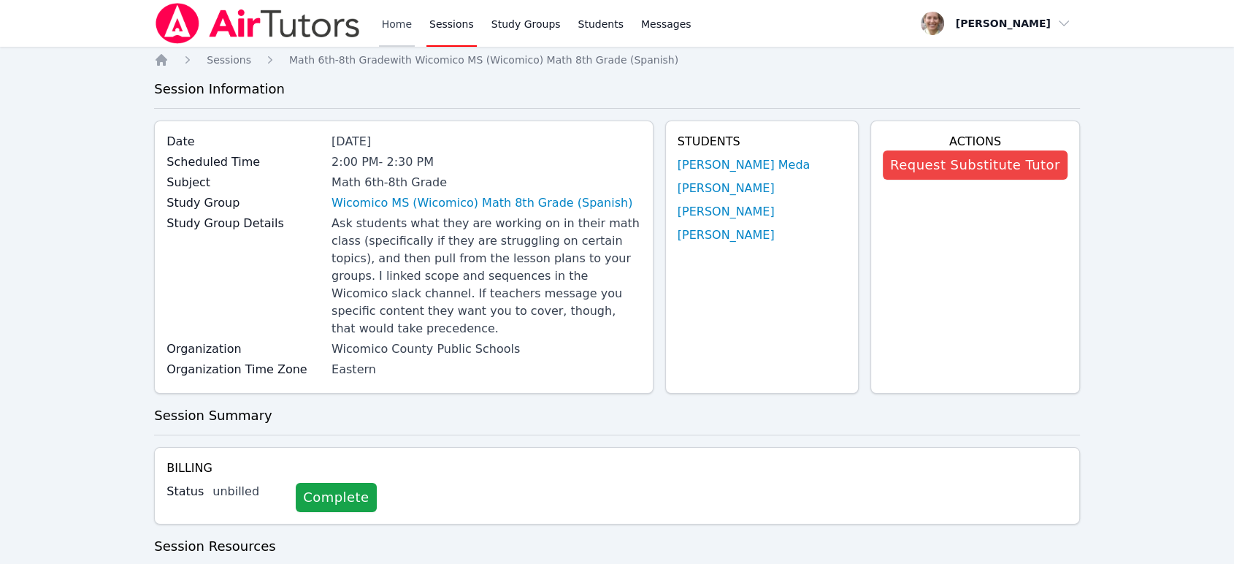
click at [402, 31] on link "Home" at bounding box center [397, 23] width 36 height 47
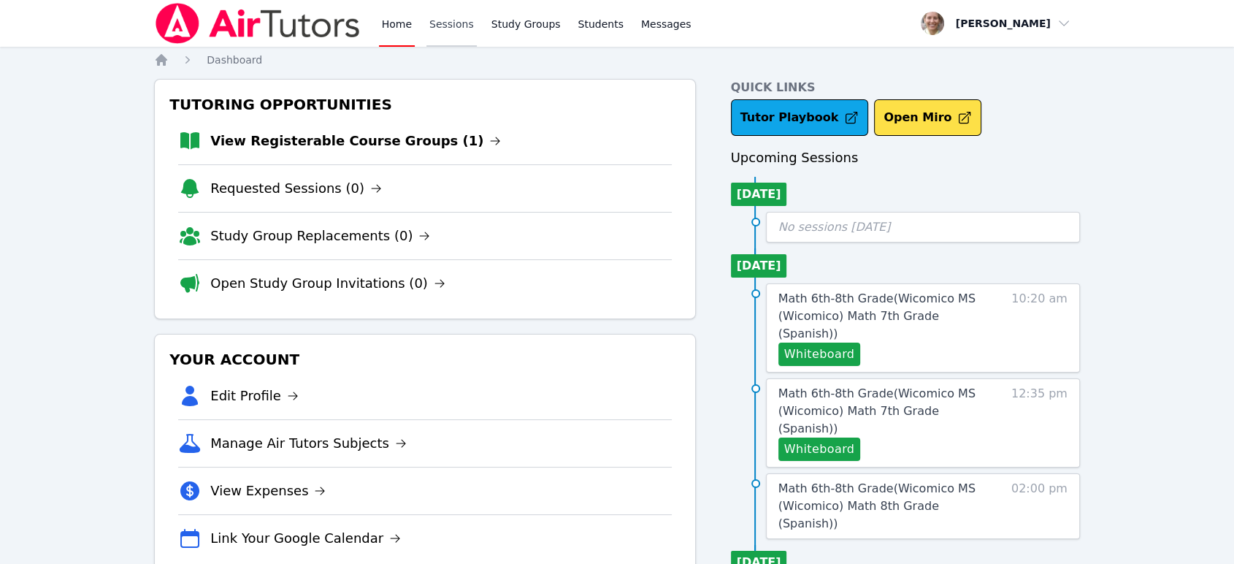
click at [453, 31] on link "Sessions" at bounding box center [451, 23] width 50 height 47
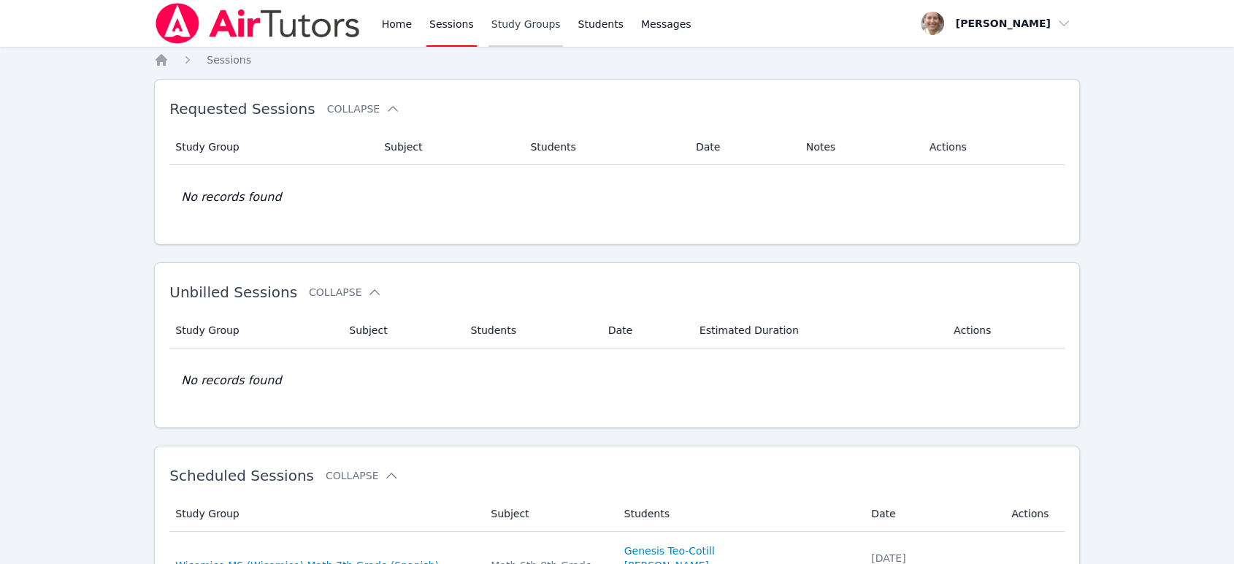
click at [513, 20] on link "Study Groups" at bounding box center [526, 23] width 75 height 47
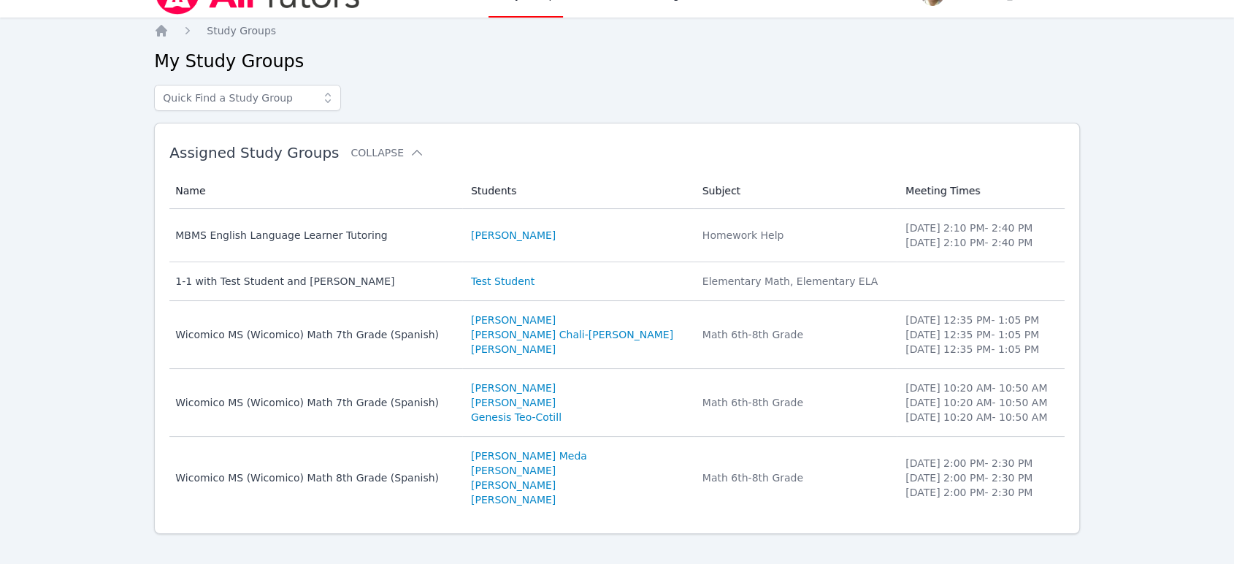
scroll to position [45, 0]
